Goal: Navigation & Orientation: Find specific page/section

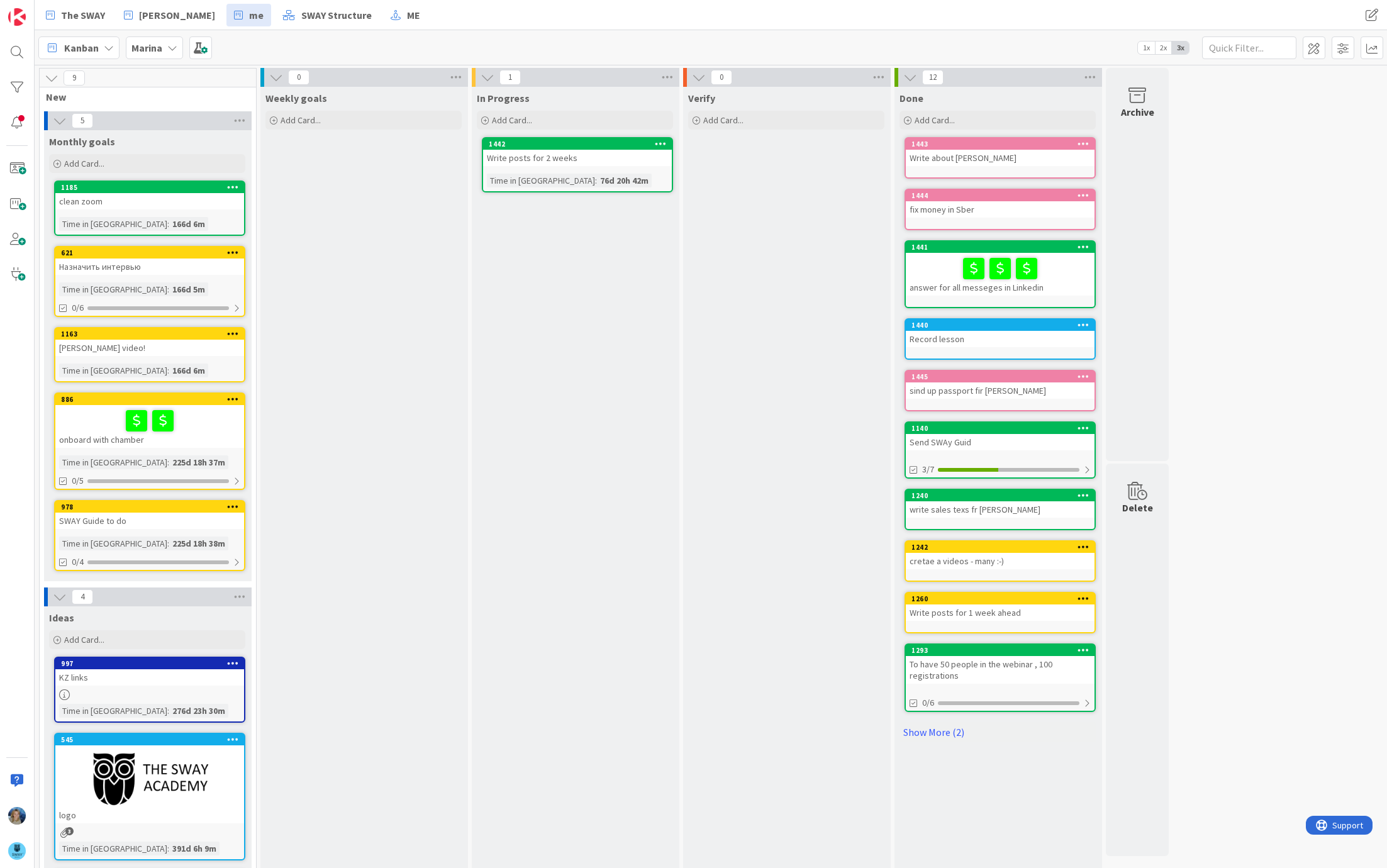
click at [170, 51] on icon at bounding box center [172, 48] width 10 height 10
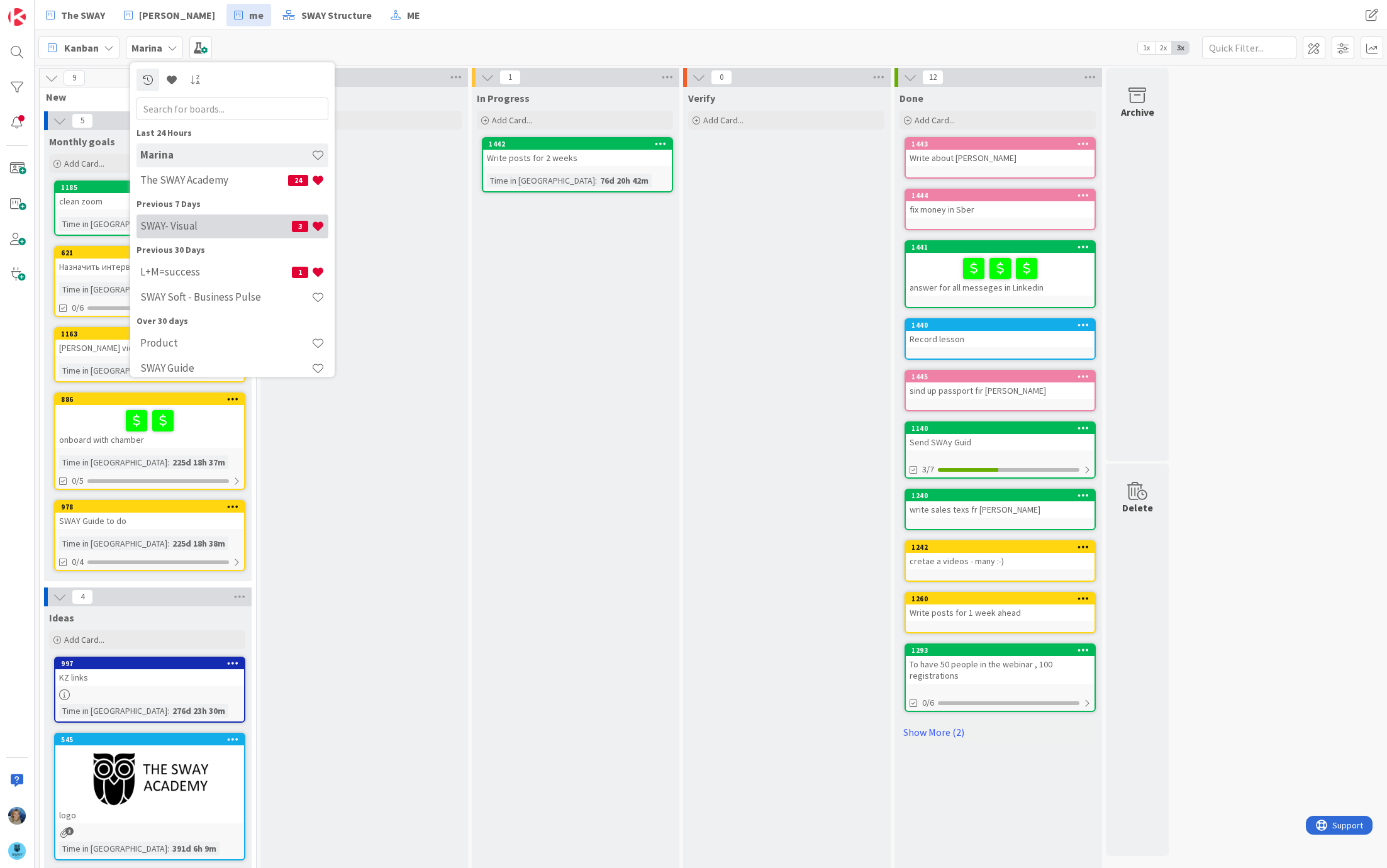
click at [196, 230] on h4 "SWAY- Visual" at bounding box center [216, 226] width 151 height 12
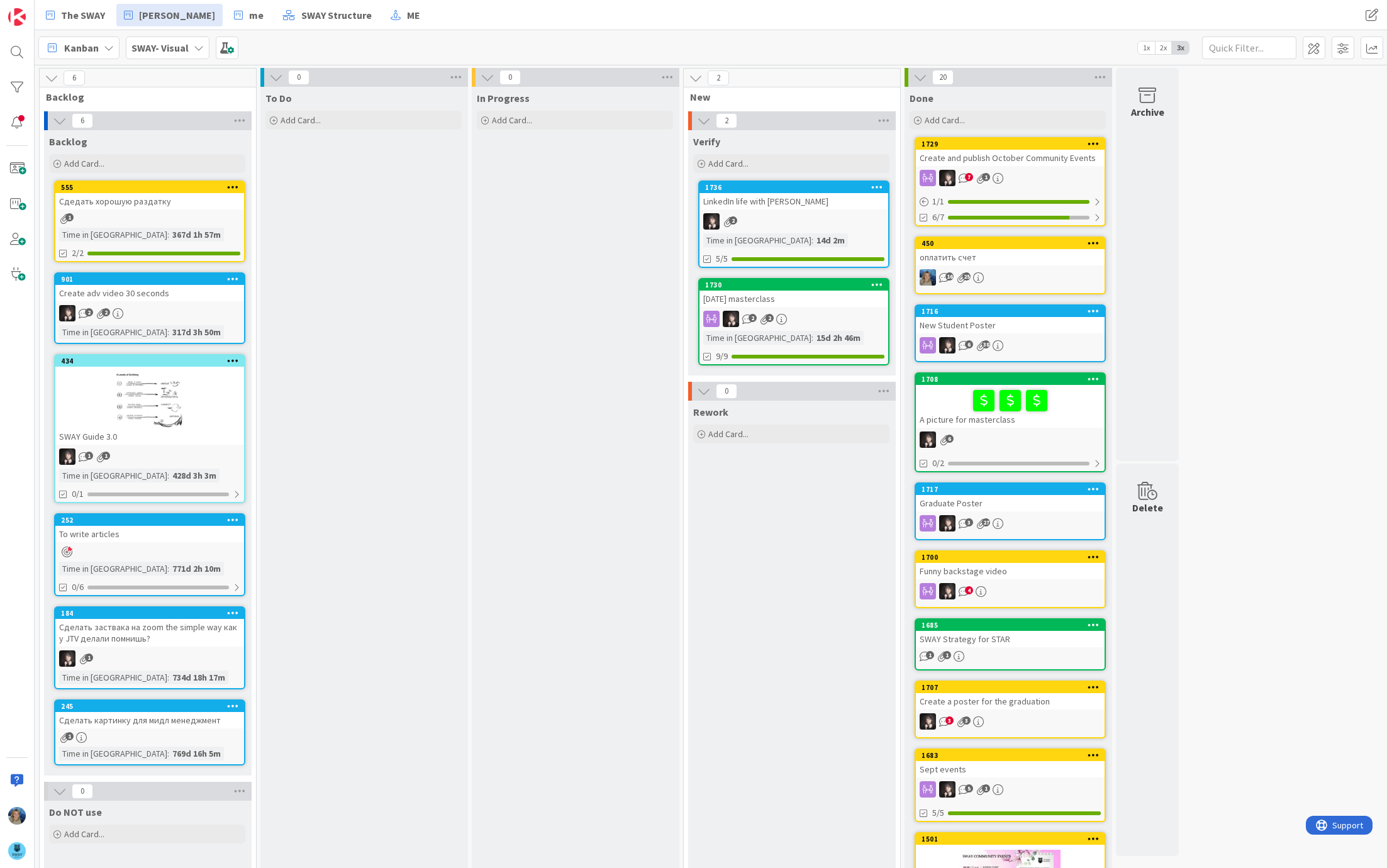
click at [819, 318] on div "2 2" at bounding box center [794, 319] width 189 height 16
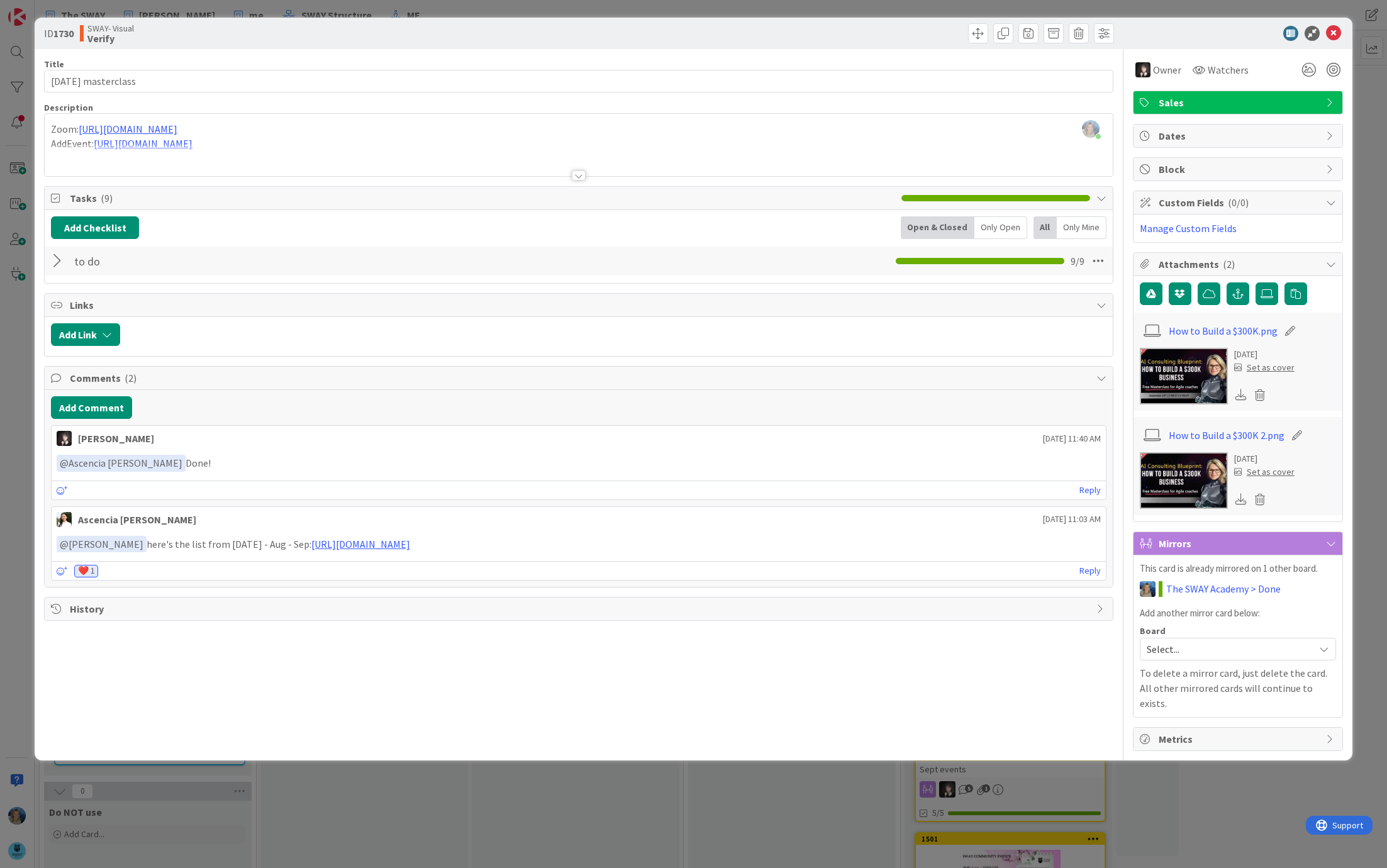
click at [1241, 497] on icon at bounding box center [1241, 499] width 11 height 11
click at [1333, 29] on icon at bounding box center [1333, 33] width 15 height 15
